Goal: Task Accomplishment & Management: Complete application form

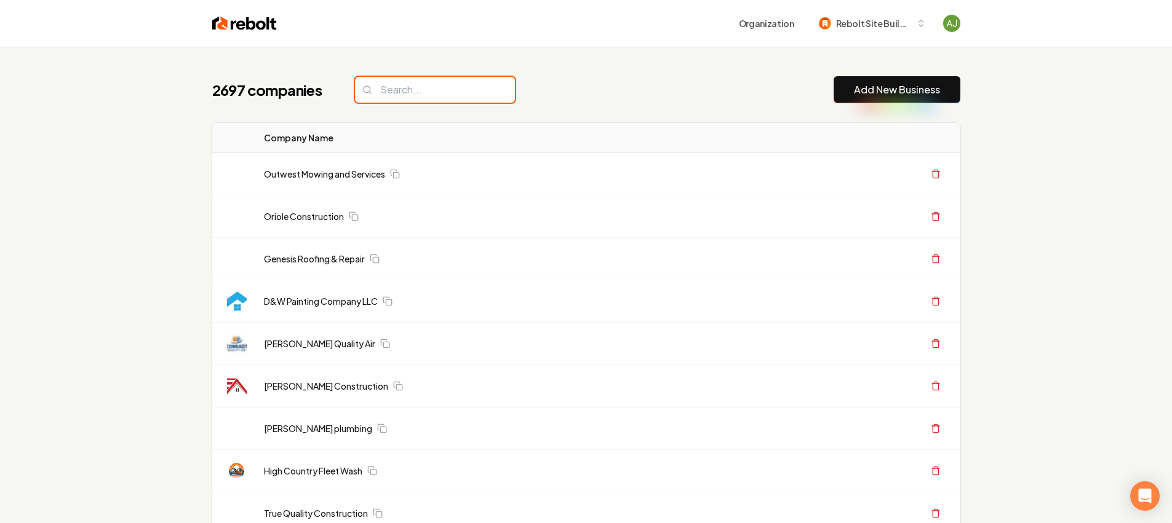
click at [408, 95] on input "search" at bounding box center [435, 90] width 160 height 26
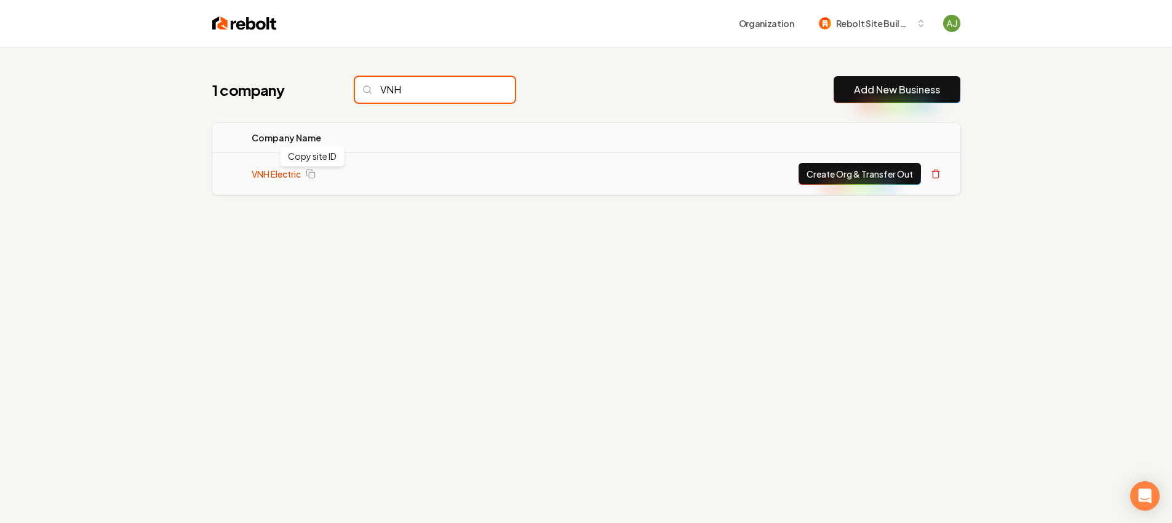
type input "VNH"
click at [262, 169] on link "VNH Electric" at bounding box center [276, 174] width 49 height 12
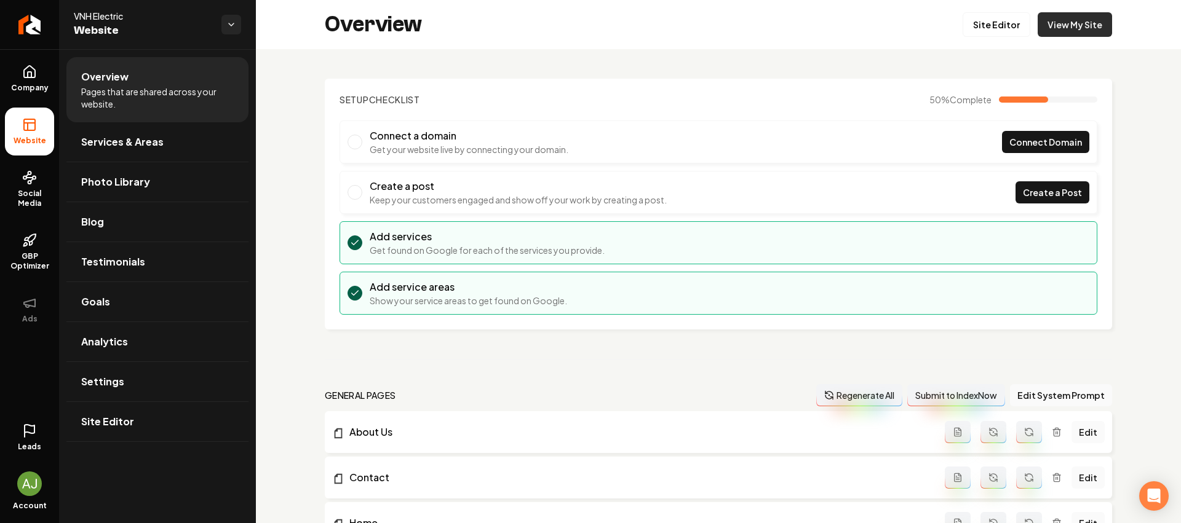
click at [1076, 16] on link "View My Site" at bounding box center [1075, 24] width 74 height 25
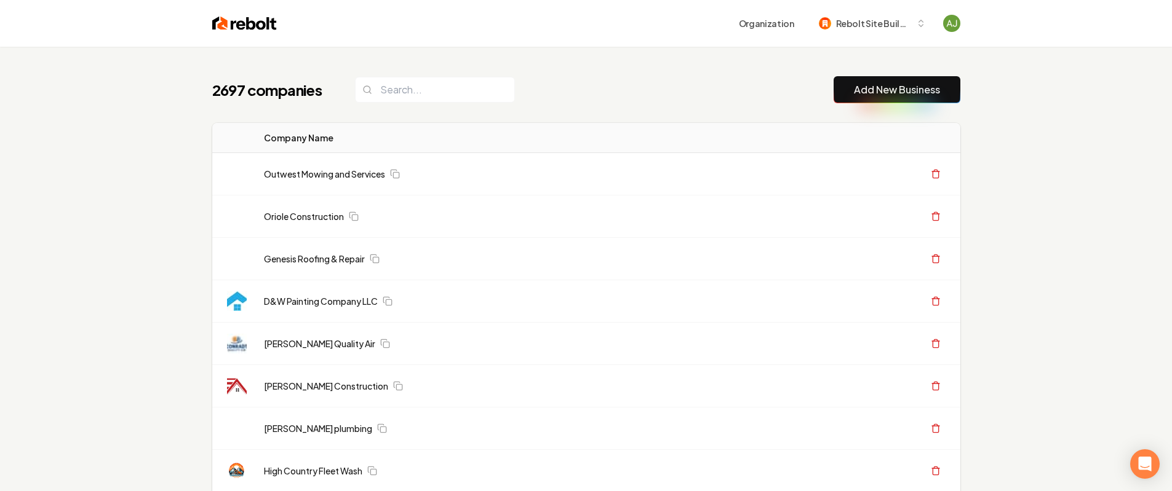
click at [886, 98] on button "Add New Business" at bounding box center [897, 89] width 127 height 27
click at [423, 93] on input "search" at bounding box center [435, 90] width 160 height 26
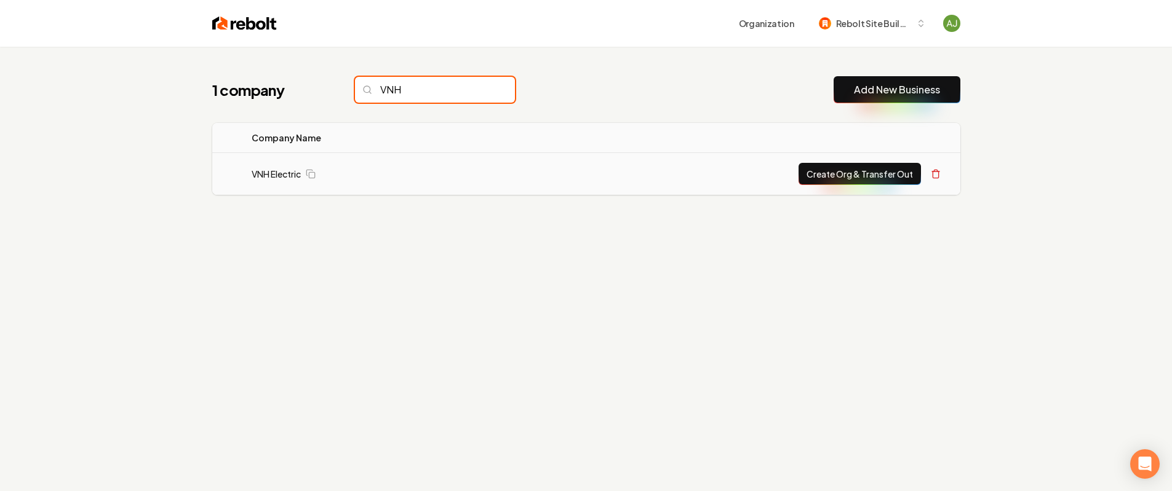
type input "VNH"
click at [880, 176] on button "Create Org & Transfer Out" at bounding box center [859, 174] width 122 height 22
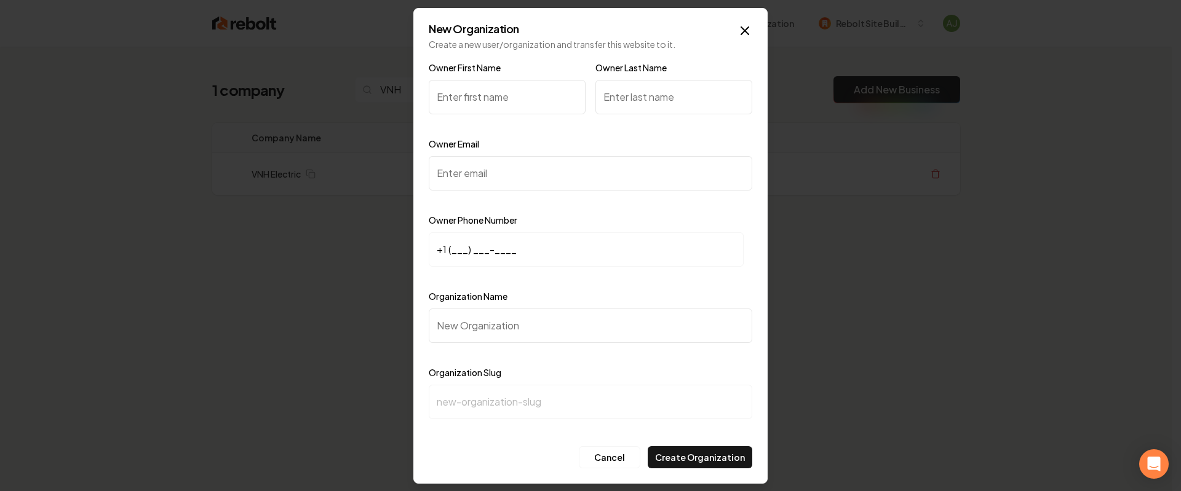
type input "J"
type input "[PERSON_NAME]"
drag, startPoint x: 687, startPoint y: 94, endPoint x: 674, endPoint y: 97, distance: 13.3
click at [687, 95] on input "Owner Last Name" at bounding box center [673, 97] width 157 height 34
drag, startPoint x: 536, startPoint y: 104, endPoint x: 431, endPoint y: 90, distance: 105.4
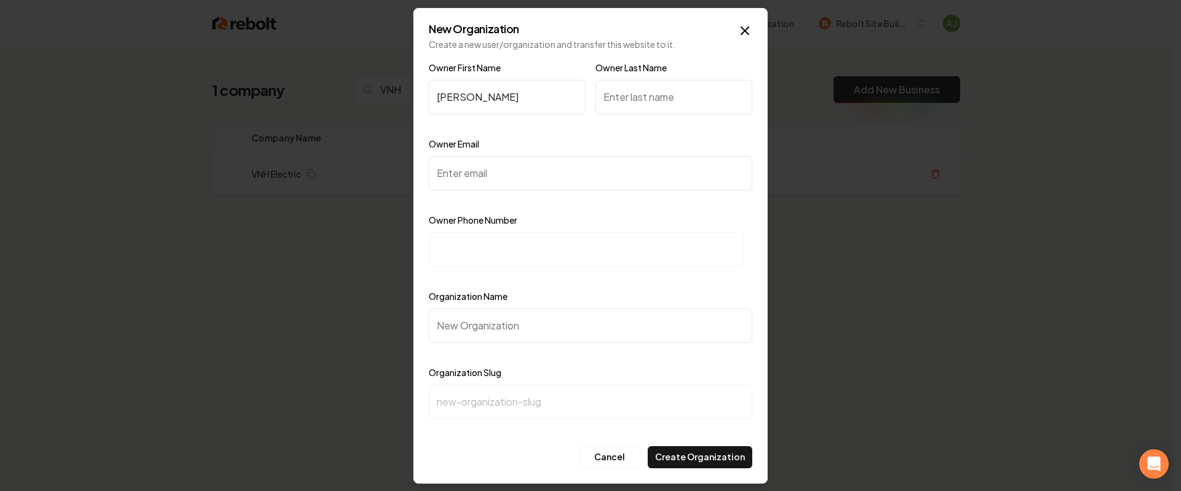
click at [430, 99] on input "[PERSON_NAME]" at bounding box center [507, 97] width 157 height 34
click at [637, 95] on input "Owner Last Name" at bounding box center [673, 97] width 157 height 34
drag, startPoint x: 646, startPoint y: 97, endPoint x: 588, endPoint y: 100, distance: 57.9
click at [588, 100] on div "Owner First Name [PERSON_NAME] Owner Last Name [PERSON_NAME]" at bounding box center [591, 98] width 324 height 76
type input "[PERSON_NAME]"
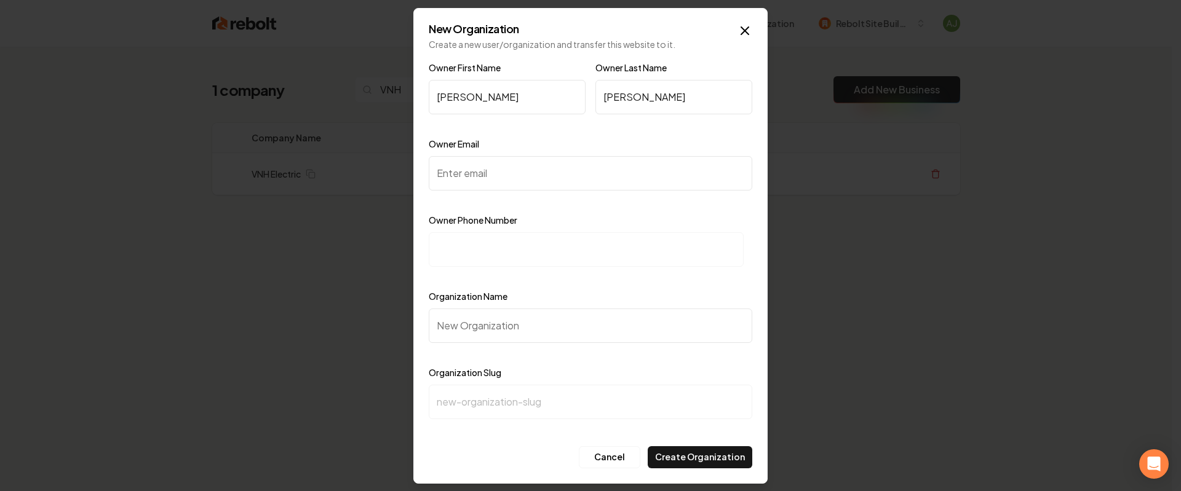
drag, startPoint x: 507, startPoint y: 98, endPoint x: 431, endPoint y: 98, distance: 76.9
click at [431, 98] on input "[PERSON_NAME]" at bounding box center [507, 97] width 157 height 34
paste input "[PERSON_NAME]"
type input "[PERSON_NAME]"
drag, startPoint x: 655, startPoint y: 105, endPoint x: 571, endPoint y: 100, distance: 84.4
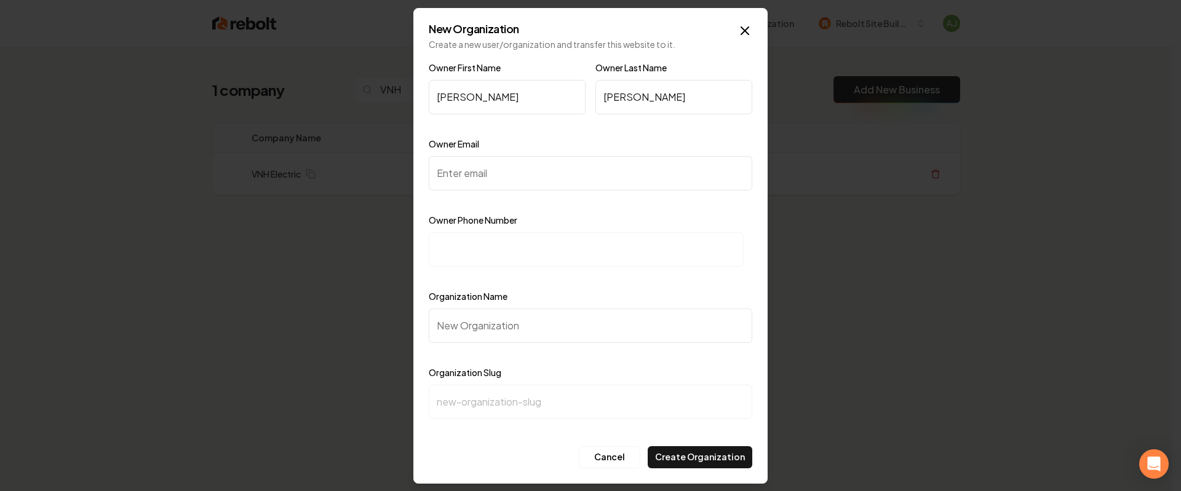
click at [571, 100] on div "Owner First Name [PERSON_NAME] Owner Last Name [PERSON_NAME]" at bounding box center [591, 98] width 324 height 76
type input "[PERSON_NAME]"
click at [530, 177] on input "Owner Email" at bounding box center [591, 173] width 324 height 34
click at [543, 159] on input "Owner Email" at bounding box center [591, 173] width 324 height 34
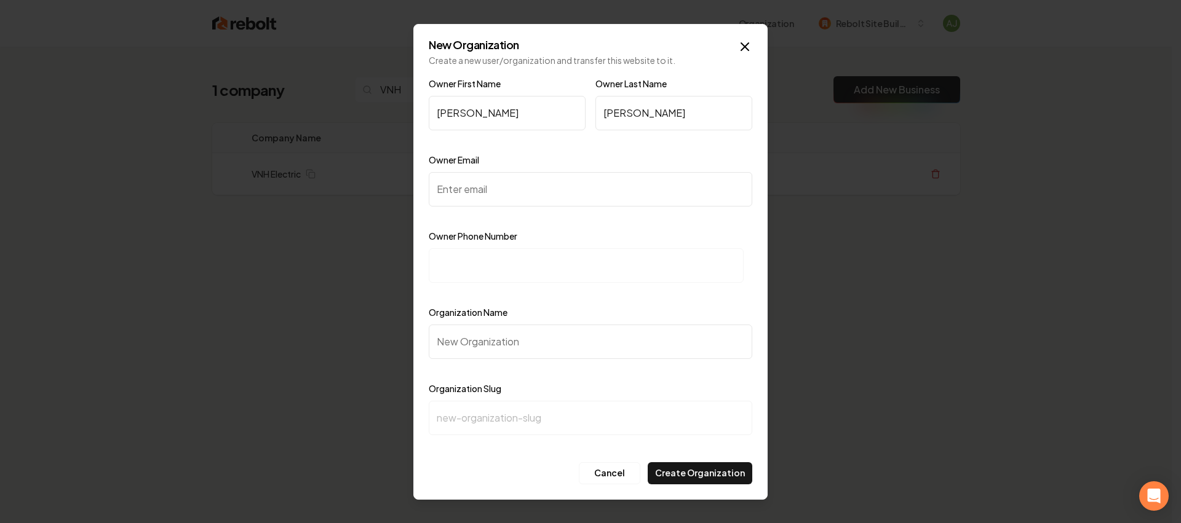
click at [500, 266] on input at bounding box center [586, 266] width 315 height 34
paste input "[PHONE_NUMBER]"
type input "[PHONE_NUMBER]"
click at [473, 180] on input "Owner Email" at bounding box center [591, 189] width 324 height 34
drag, startPoint x: 599, startPoint y: 194, endPoint x: 429, endPoint y: 189, distance: 169.2
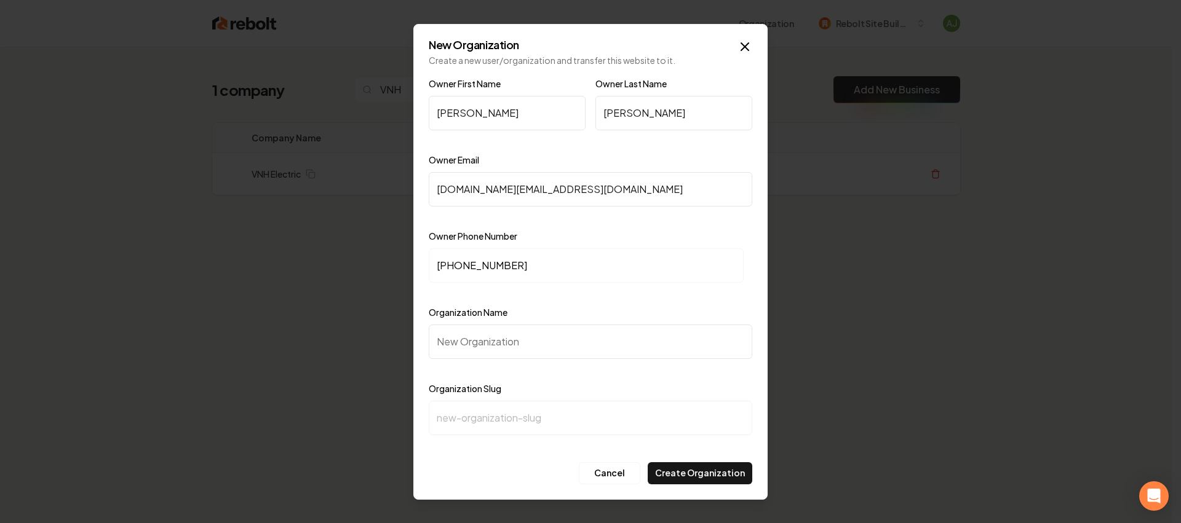
click at [429, 189] on input "[DOMAIN_NAME][EMAIL_ADDRESS][DOMAIN_NAME]" at bounding box center [591, 189] width 324 height 34
type input "[DOMAIN_NAME][EMAIL_ADDRESS][DOMAIN_NAME]"
click at [553, 320] on div "Organization Name" at bounding box center [591, 340] width 324 height 71
click at [496, 354] on input "Organization Name" at bounding box center [591, 342] width 324 height 34
type input "V"
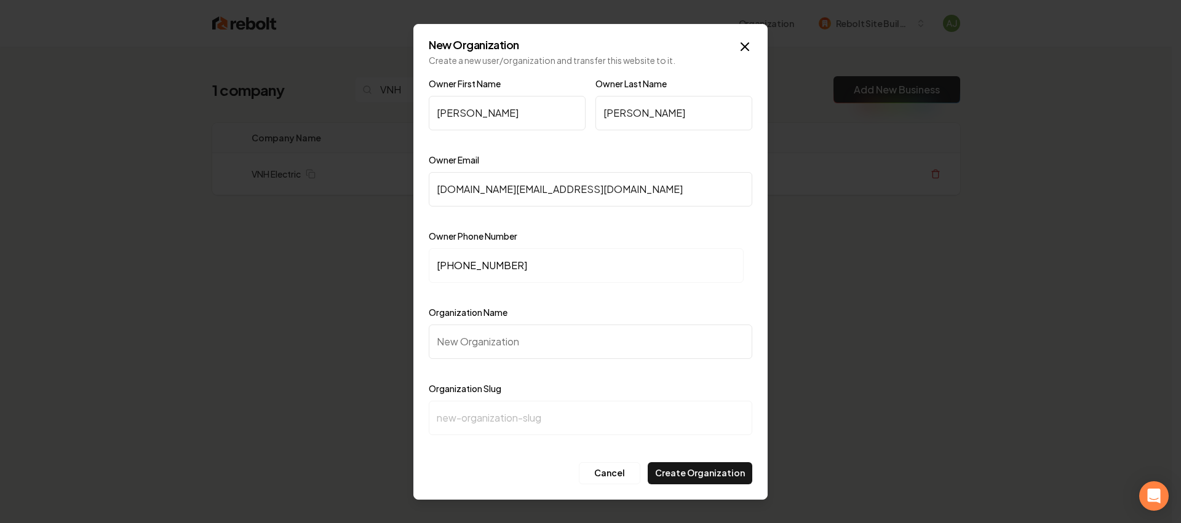
type input "v"
type input "VN"
type input "vn"
type input "VNH"
type input "vnh"
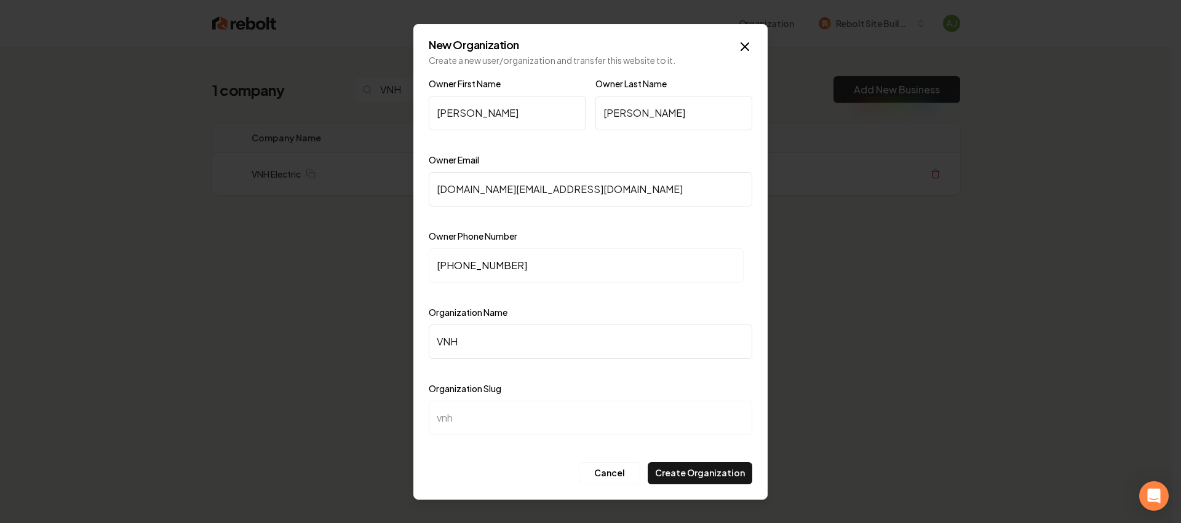
type input "VNH E"
type input "vnh-e"
type input "VNH El"
type input "vnh-el"
type input "VNH Ele"
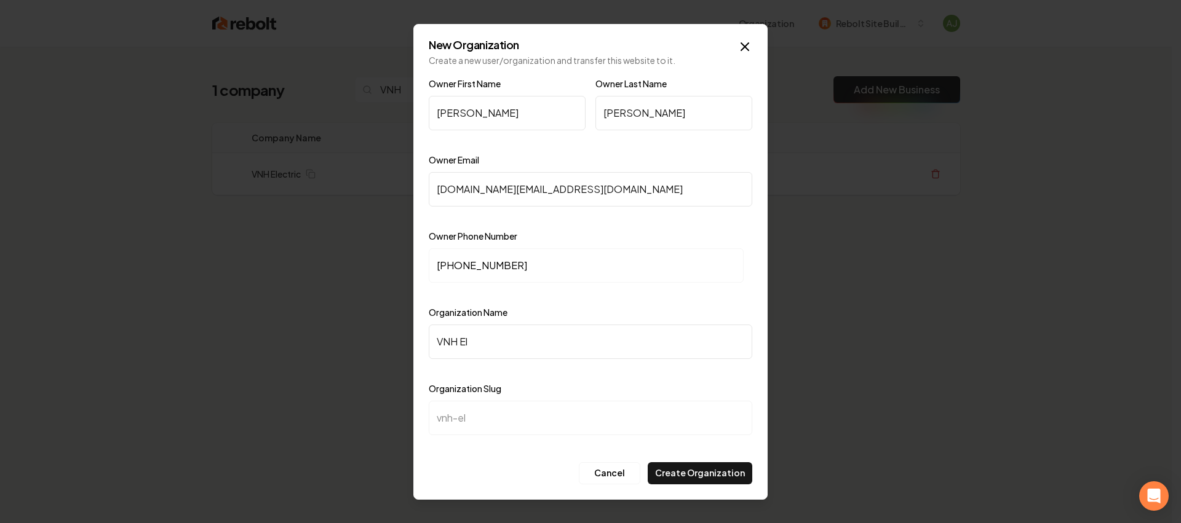
type input "vnh-ele"
type input "VNH Elec"
type input "vnh-elec"
type input "VNH Elect"
type input "vnh-elect"
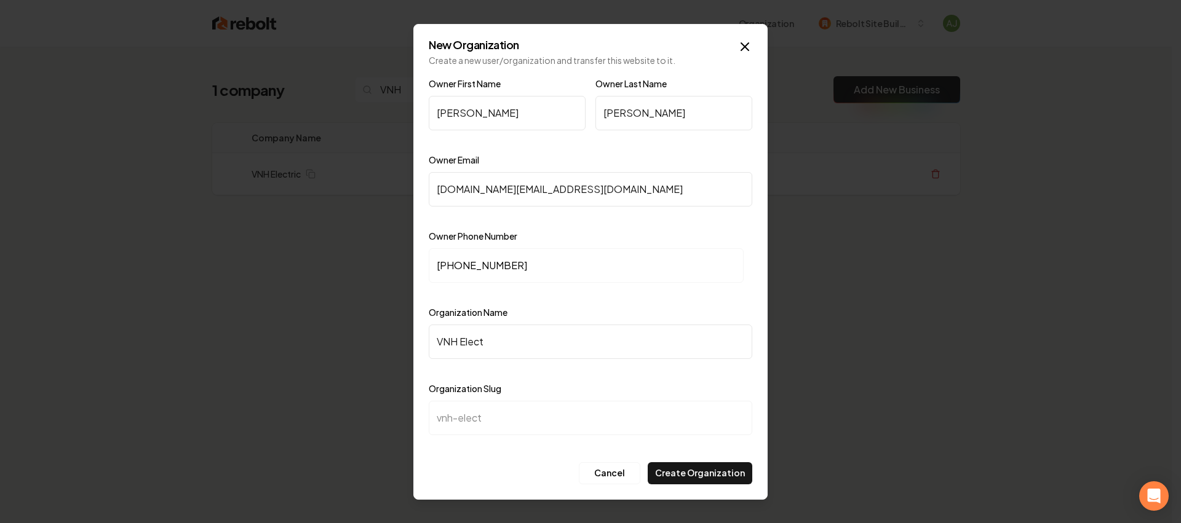
type input "VNH Electr"
type input "vnh-electr"
type input "VNH Electri"
type input "vnh-electri"
type input "VNH Electric"
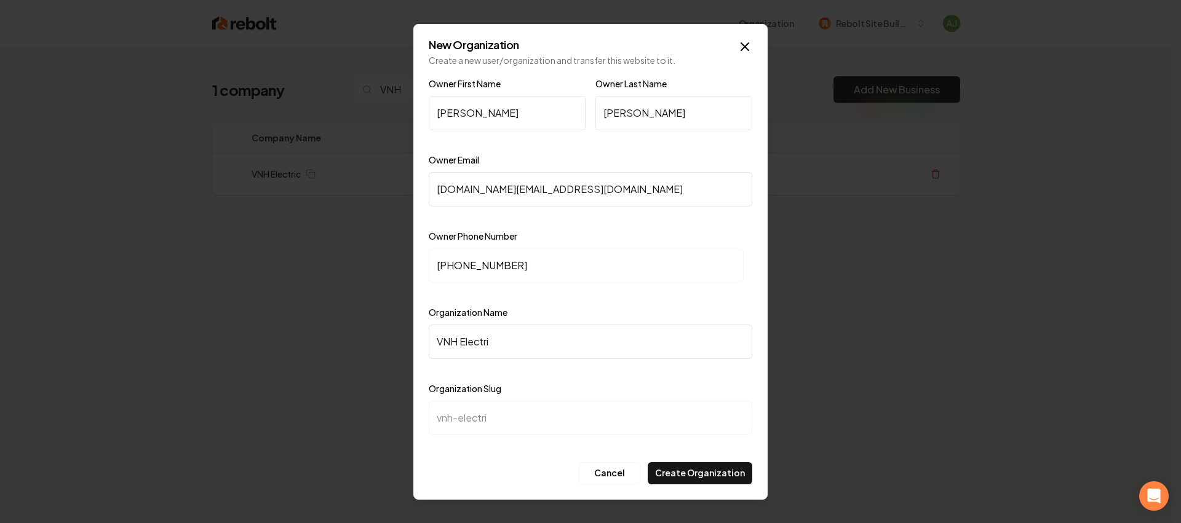
type input "vnh-electric"
type input "VNH Electric"
click at [719, 466] on button "Create Organization" at bounding box center [700, 474] width 105 height 22
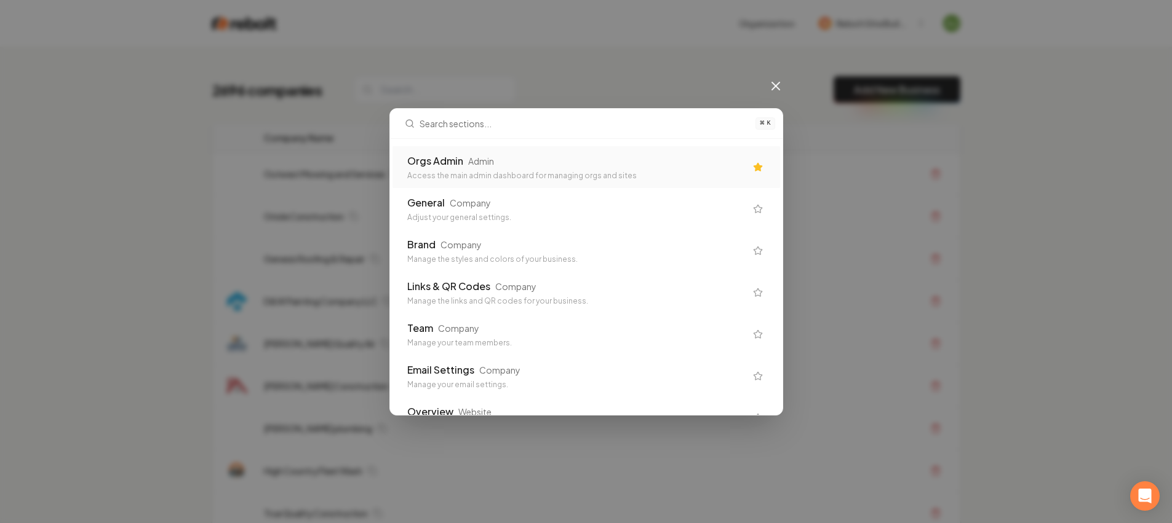
click at [576, 159] on div "Orgs Admin Admin" at bounding box center [576, 161] width 338 height 15
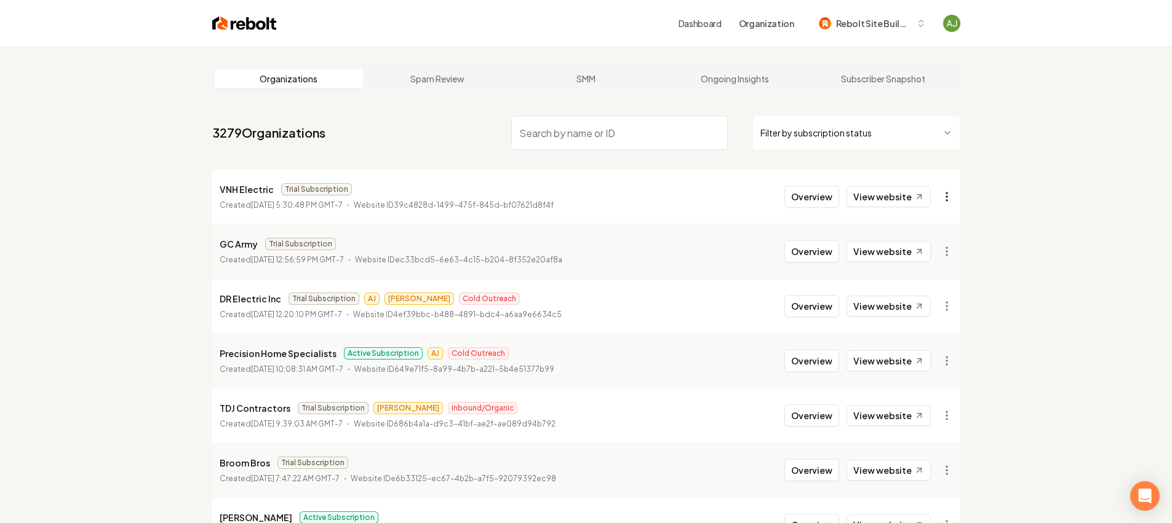
click at [944, 199] on html "Dashboard Organization Rebolt Site Builder Organizations Spam Review SMM Ongoin…" at bounding box center [586, 261] width 1172 height 523
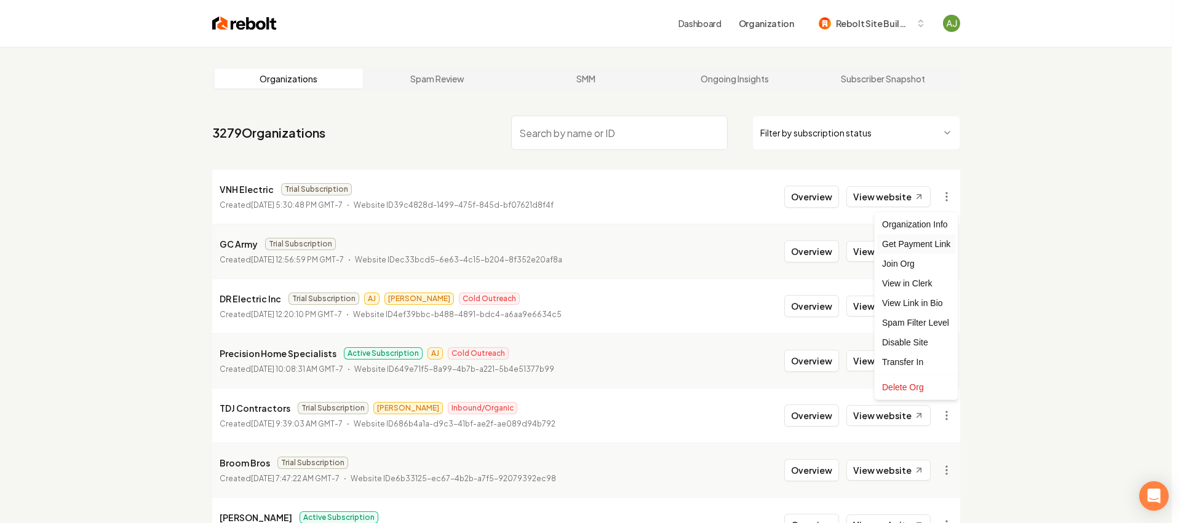
click at [914, 239] on div "Get Payment Link" at bounding box center [916, 244] width 78 height 20
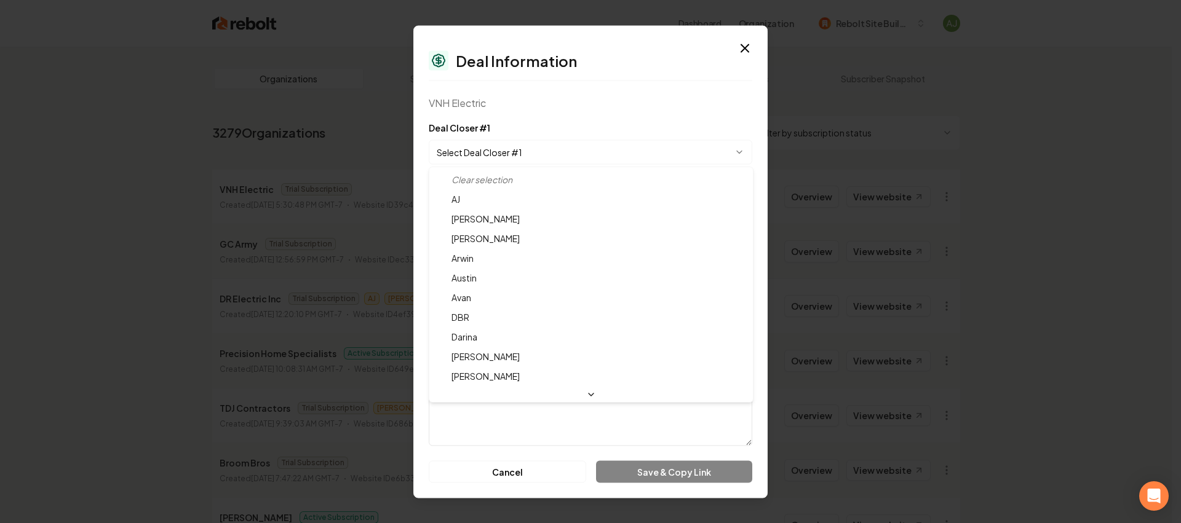
click at [552, 147] on body "Dashboard Organization Rebolt Site Builder Organizations Spam Review SMM Ongoin…" at bounding box center [586, 261] width 1172 height 523
select select "**********"
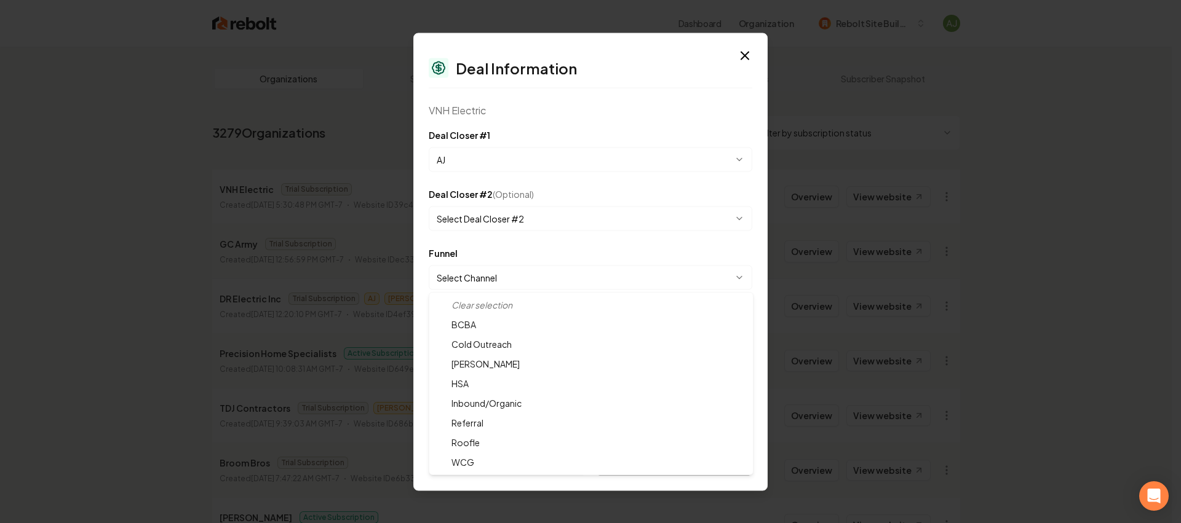
click at [500, 284] on body "Dashboard Organization Rebolt Site Builder Organizations Spam Review SMM Ongoin…" at bounding box center [586, 261] width 1172 height 523
select select "**********"
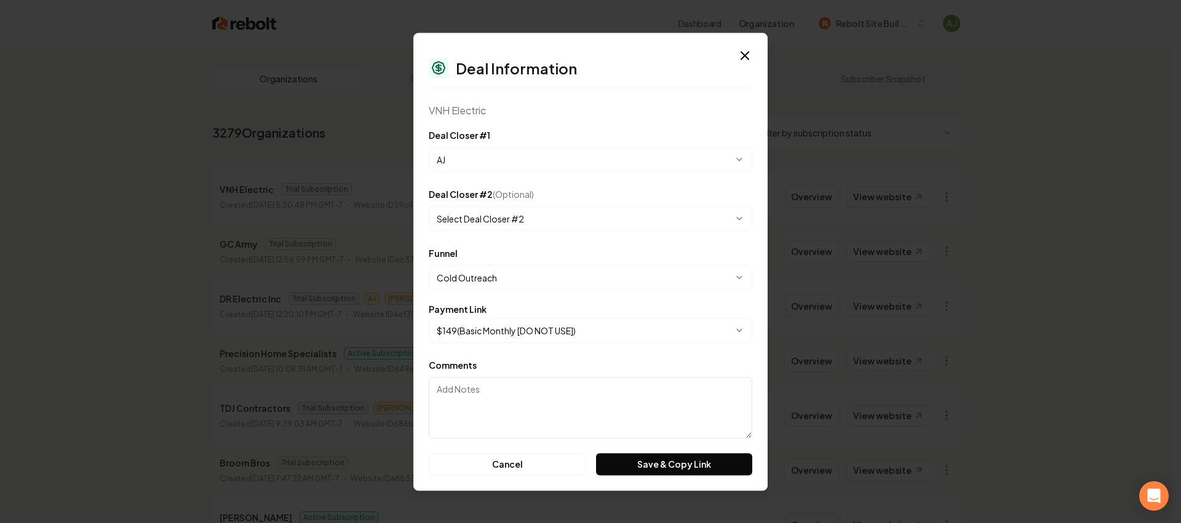
click at [567, 333] on body "Dashboard Organization Rebolt Site Builder Organizations Spam Review SMM Ongoin…" at bounding box center [586, 261] width 1172 height 523
click at [670, 456] on button "Save & Copy Link" at bounding box center [674, 464] width 156 height 22
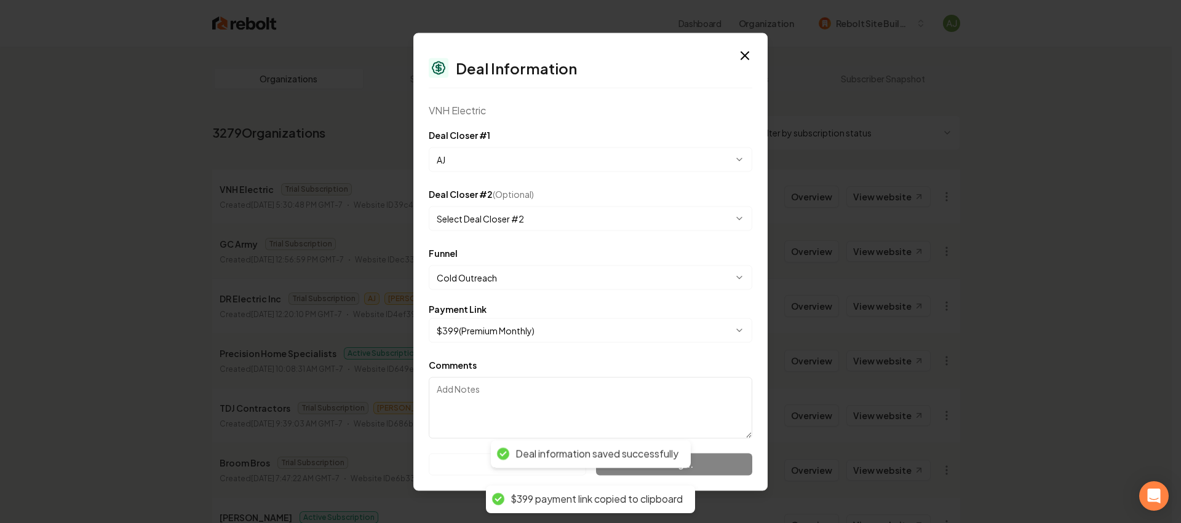
select select "**********"
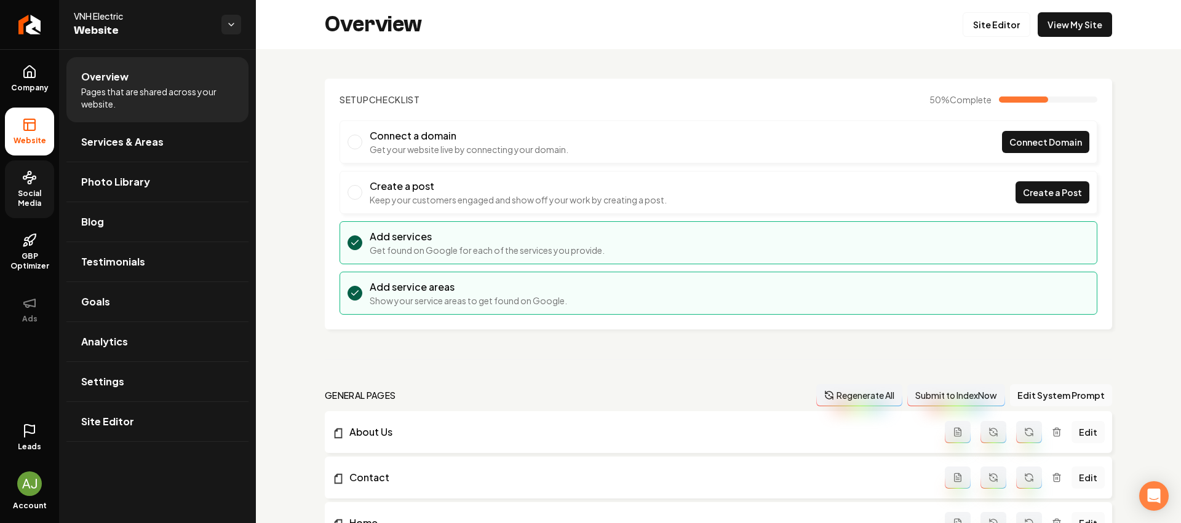
click at [35, 189] on span "Social Media" at bounding box center [29, 199] width 49 height 20
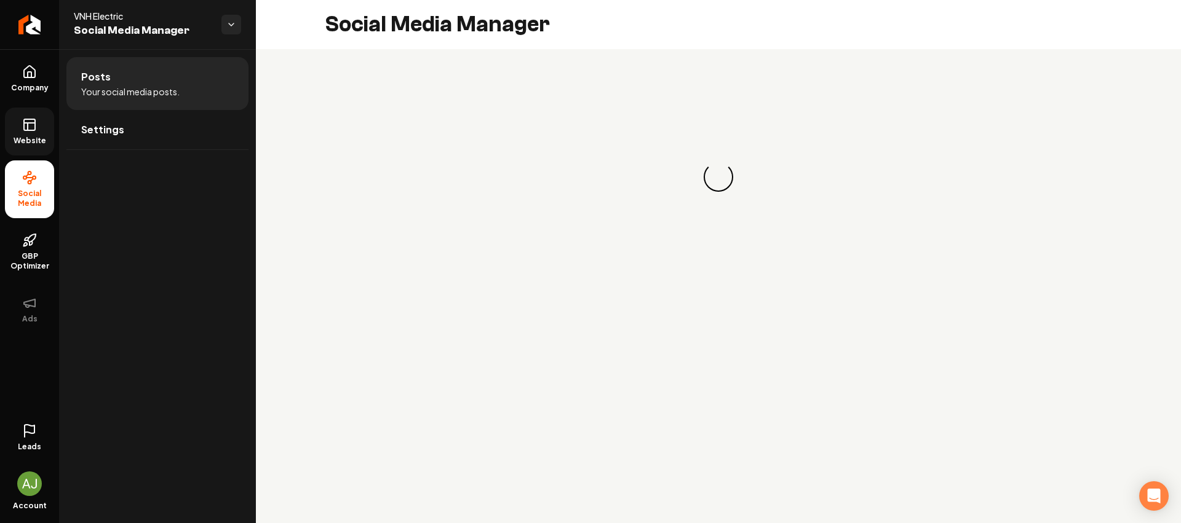
click at [36, 117] on icon at bounding box center [29, 124] width 15 height 15
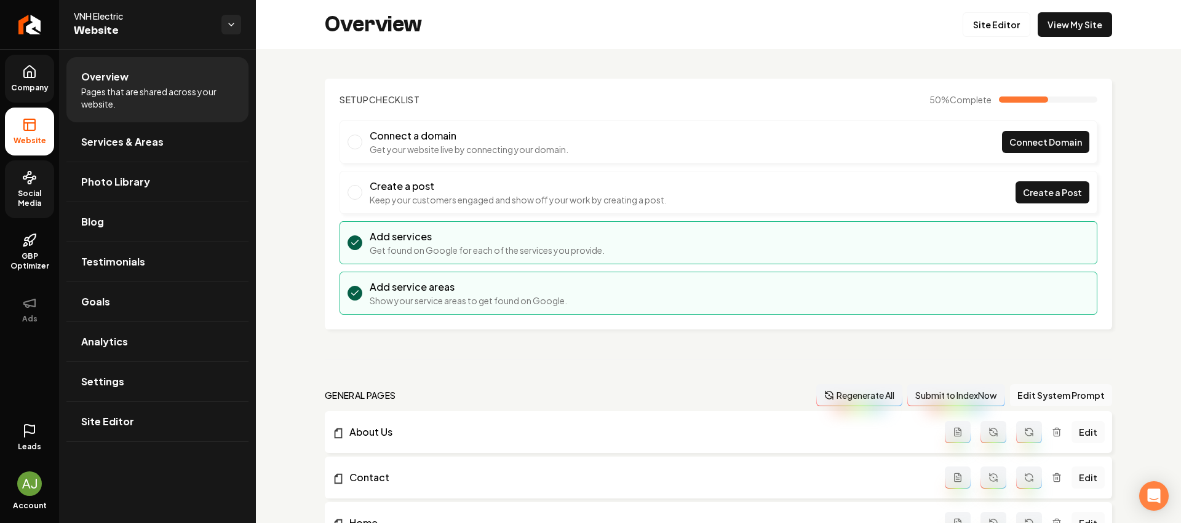
click at [26, 68] on icon at bounding box center [29, 72] width 11 height 12
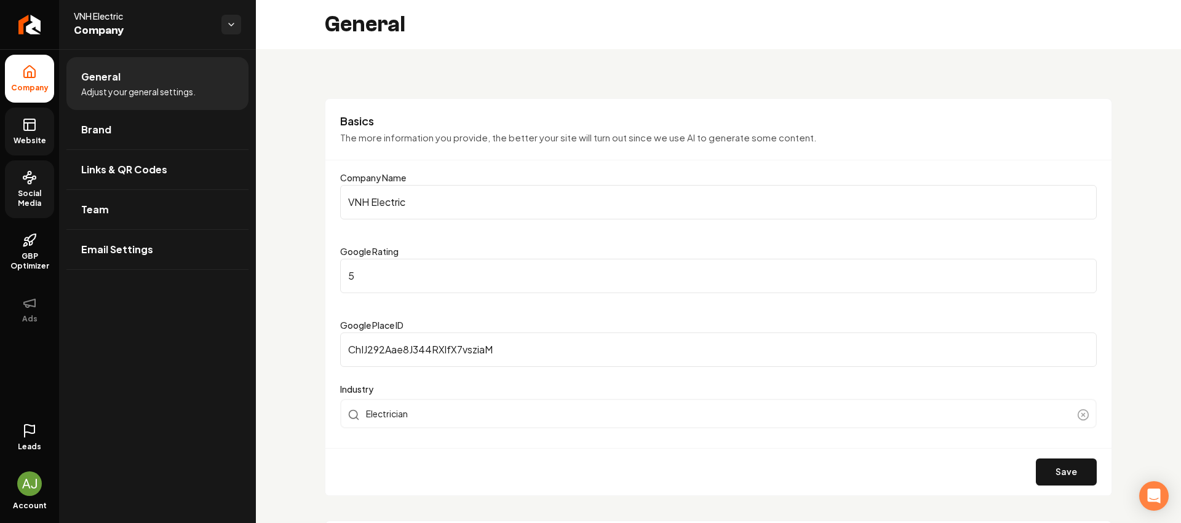
click at [34, 191] on span "Social Media" at bounding box center [29, 199] width 49 height 20
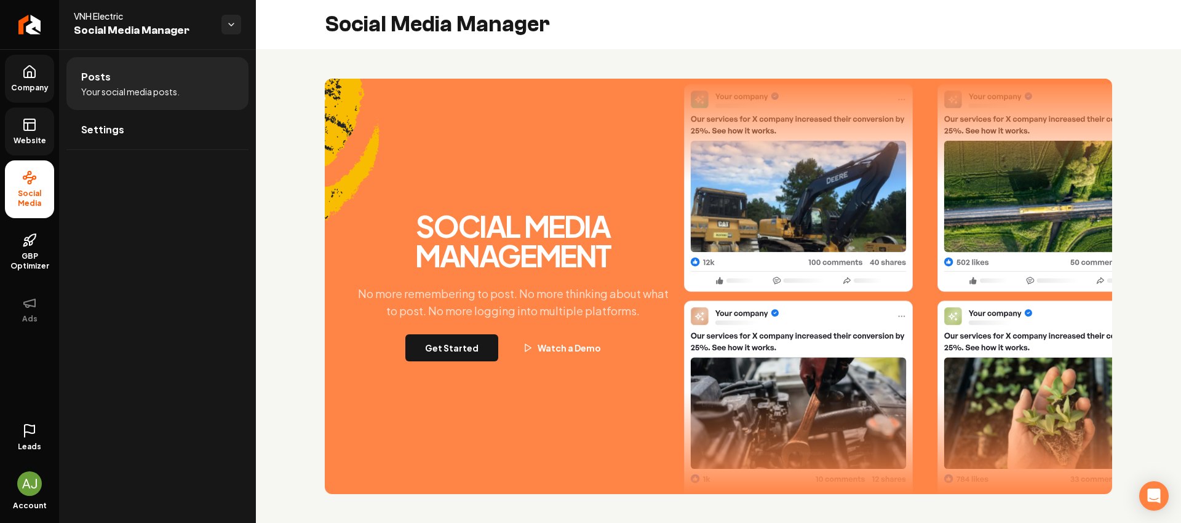
click at [26, 146] on link "Website" at bounding box center [29, 132] width 49 height 48
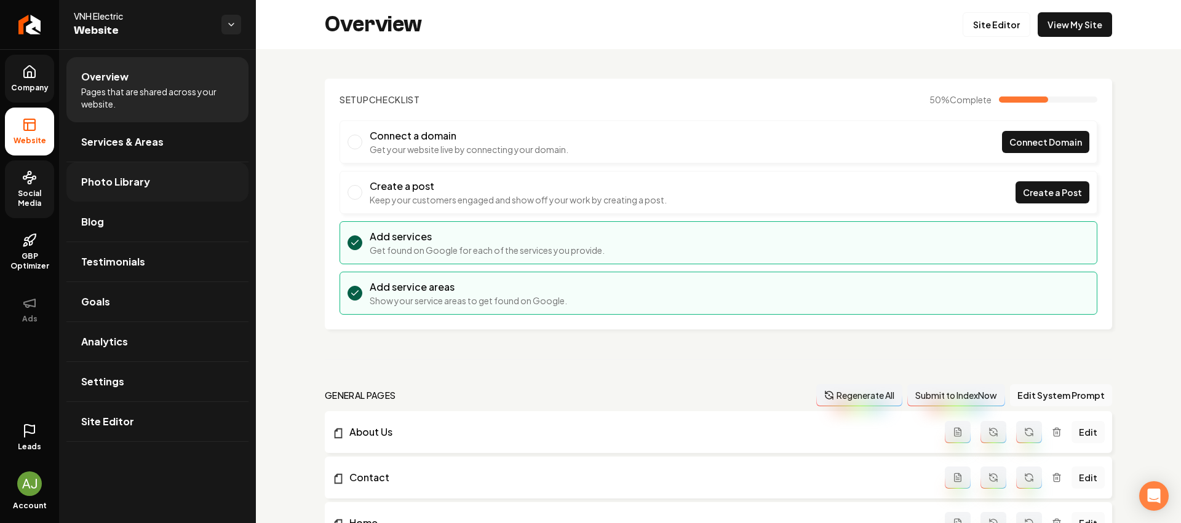
click at [132, 177] on span "Photo Library" at bounding box center [115, 182] width 69 height 15
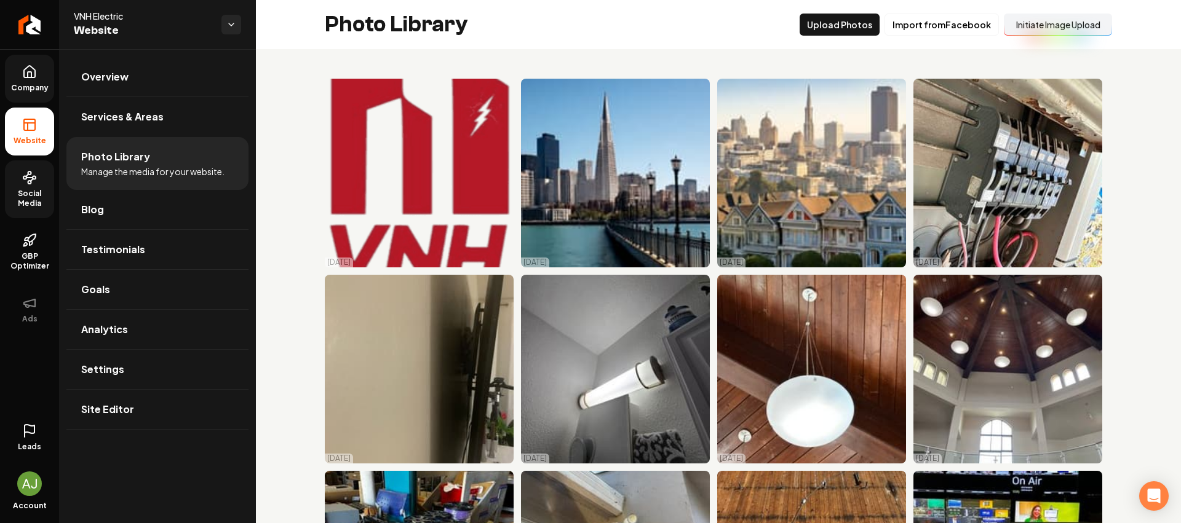
click at [1092, 21] on button "Initiate Image Upload" at bounding box center [1058, 25] width 108 height 22
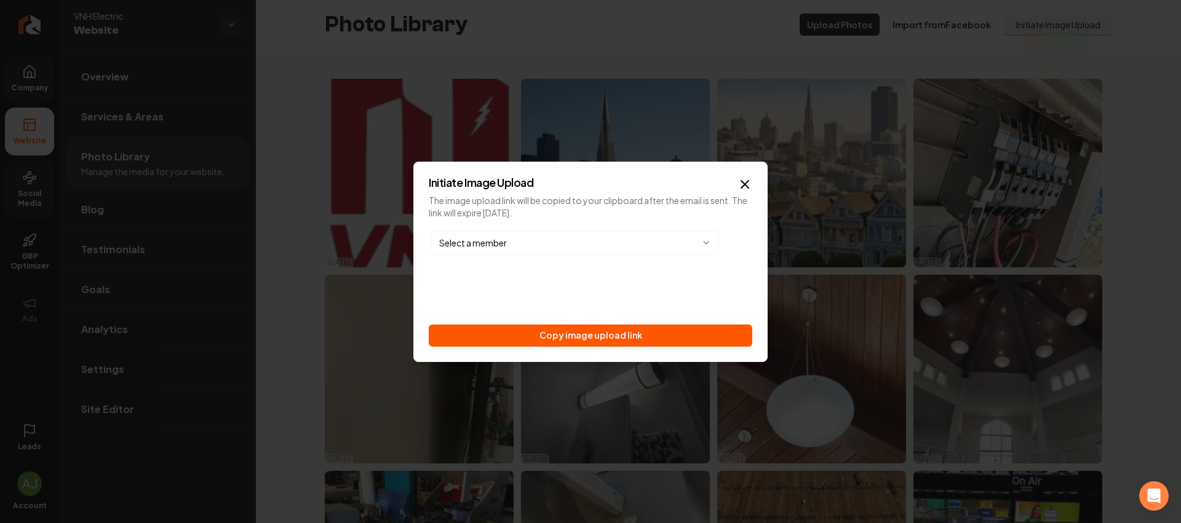
click at [654, 345] on button "Copy image upload link" at bounding box center [591, 336] width 324 height 22
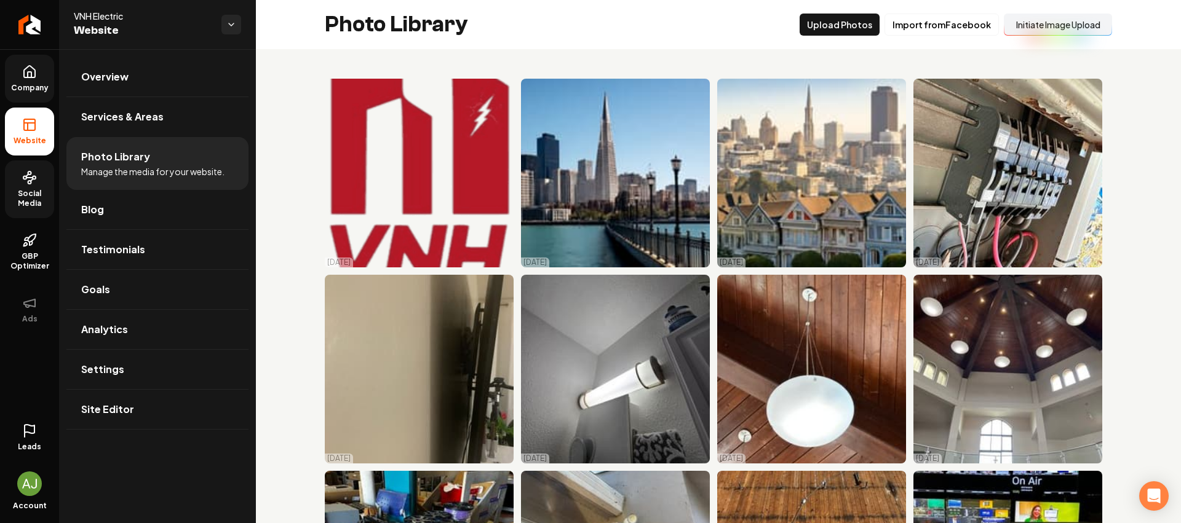
click at [29, 185] on link "Social Media" at bounding box center [29, 190] width 49 height 58
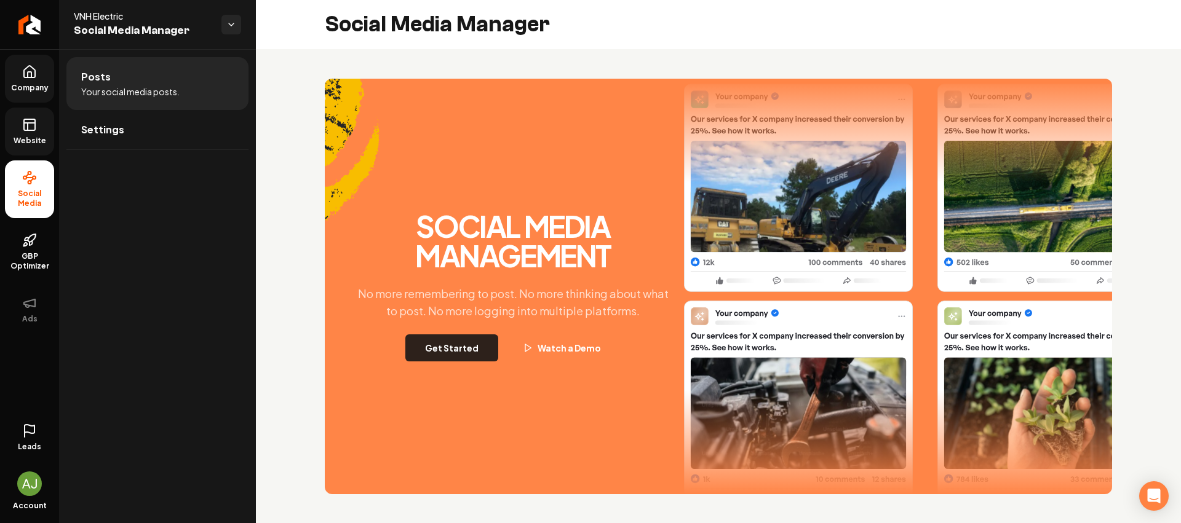
click at [462, 360] on button "Get Started" at bounding box center [451, 348] width 93 height 27
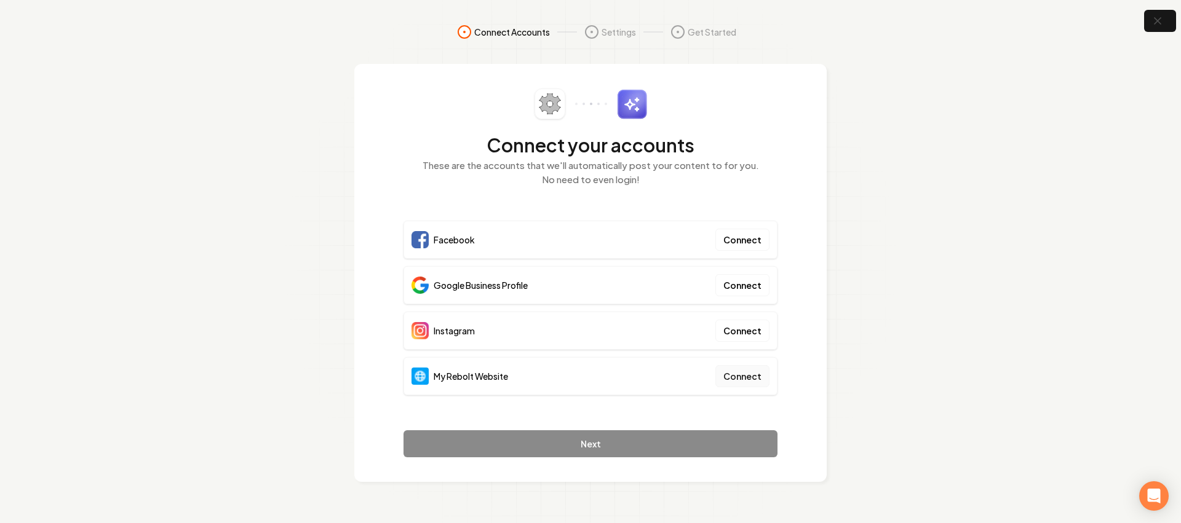
click at [737, 381] on button "Connect" at bounding box center [742, 376] width 54 height 22
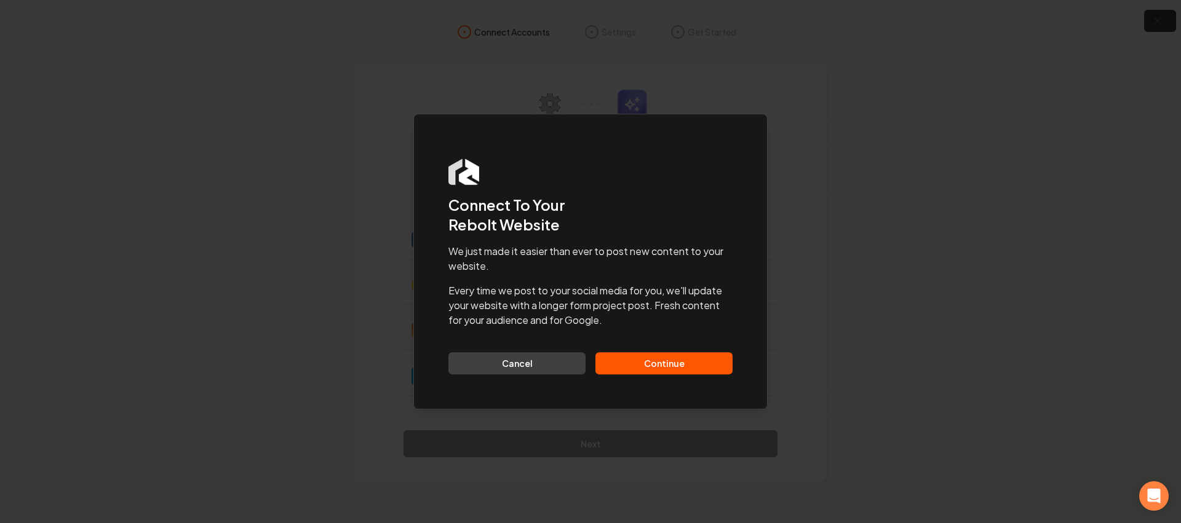
click at [670, 372] on button "Continue" at bounding box center [663, 363] width 137 height 22
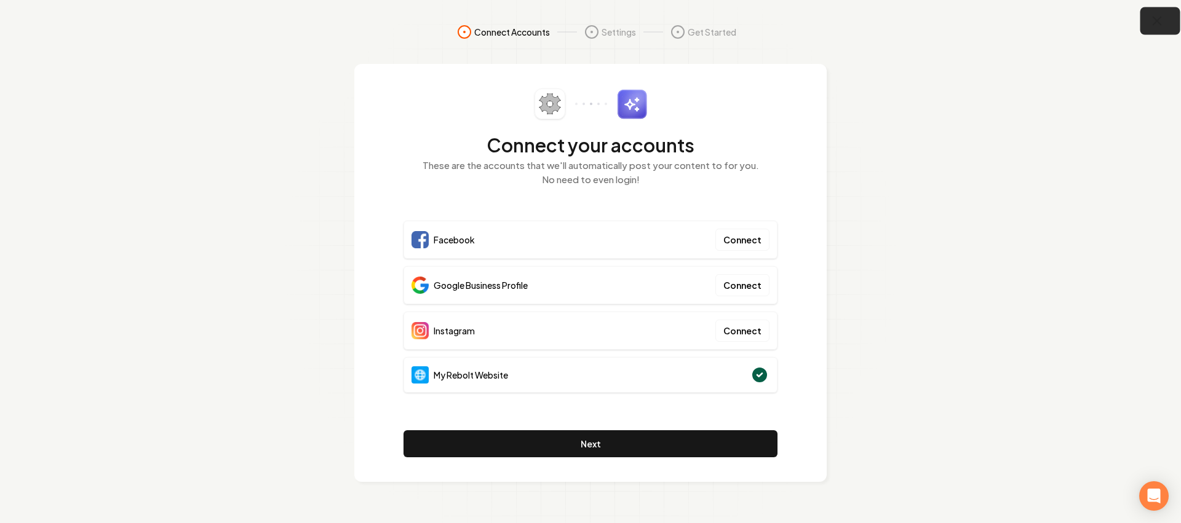
click at [1154, 23] on icon "button" at bounding box center [1157, 21] width 8 height 8
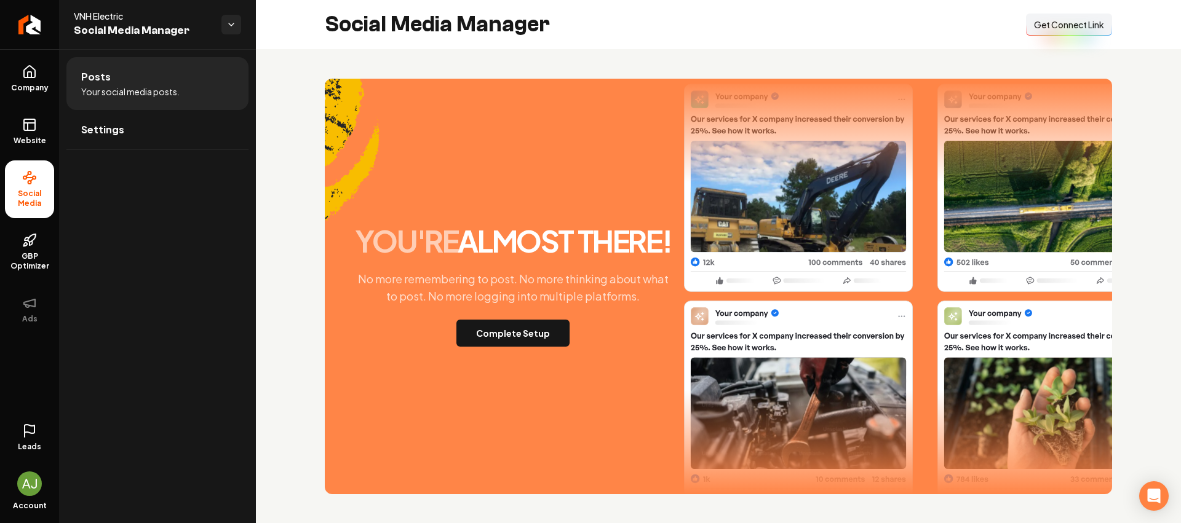
click at [1099, 26] on button "Connect Link Get Connect Link" at bounding box center [1069, 25] width 86 height 22
click at [28, 89] on span "Company" at bounding box center [29, 88] width 47 height 10
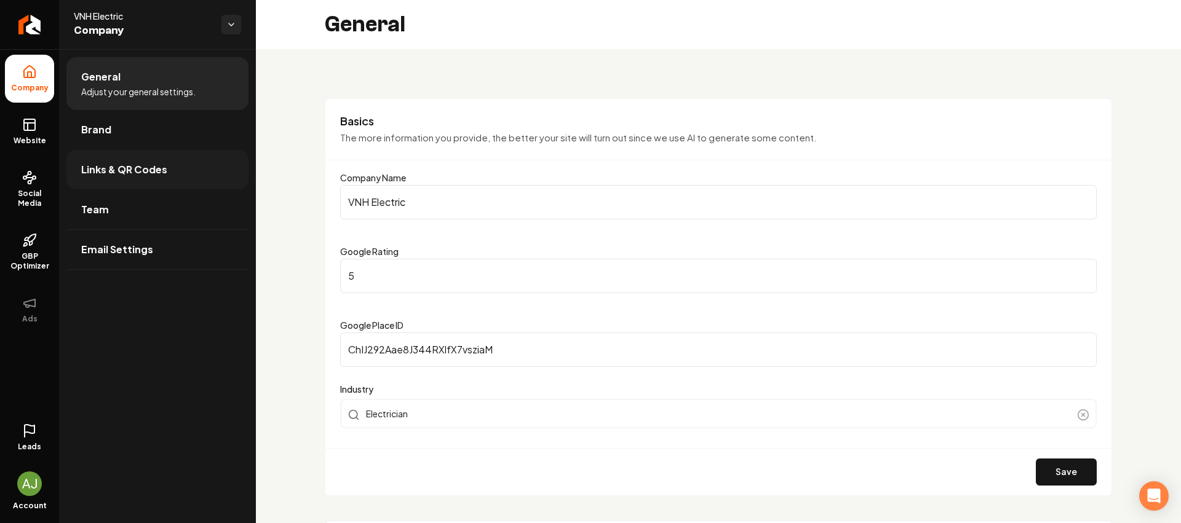
click at [146, 161] on link "Links & QR Codes" at bounding box center [157, 169] width 182 height 39
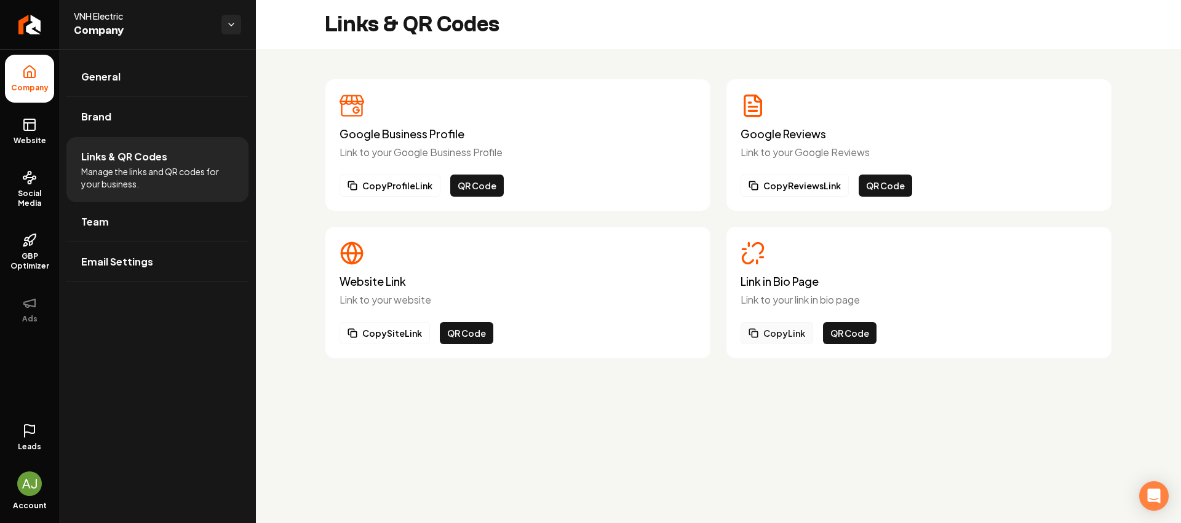
click at [777, 323] on button "Copy Link" at bounding box center [777, 333] width 73 height 22
click at [778, 341] on button "Copy Link" at bounding box center [777, 333] width 73 height 22
